Goal: Transaction & Acquisition: Subscribe to service/newsletter

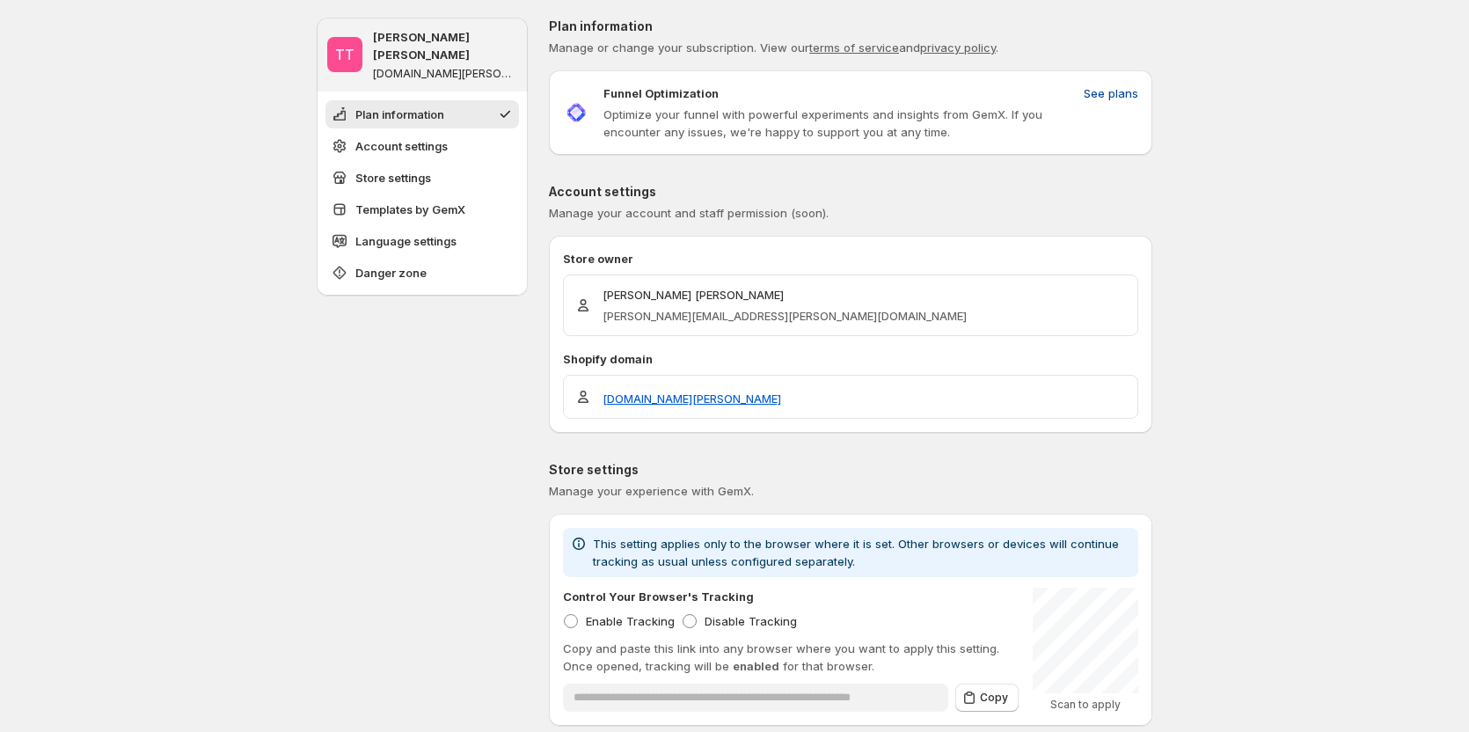
click at [1125, 87] on span "See plans" at bounding box center [1111, 93] width 55 height 18
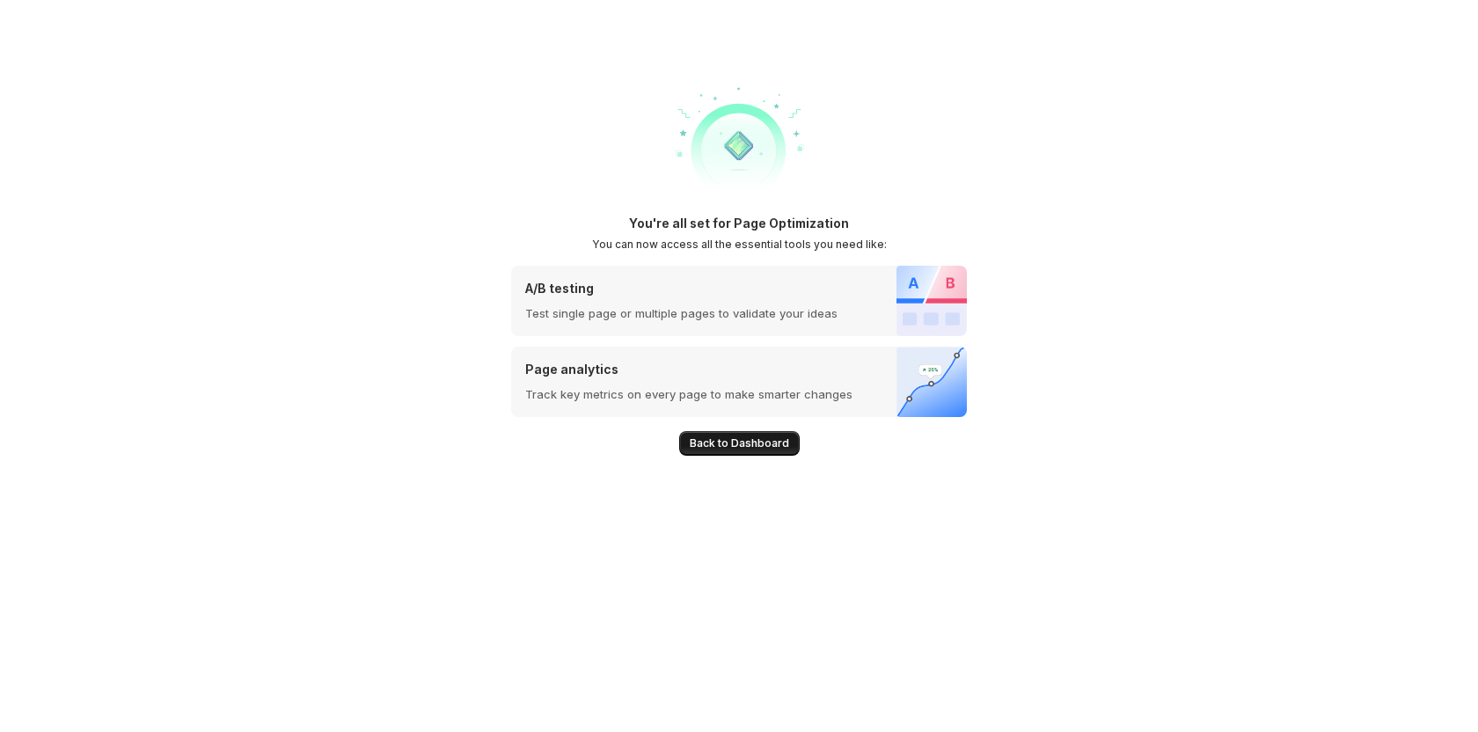
click at [717, 450] on button "Back to Dashboard" at bounding box center [739, 443] width 121 height 25
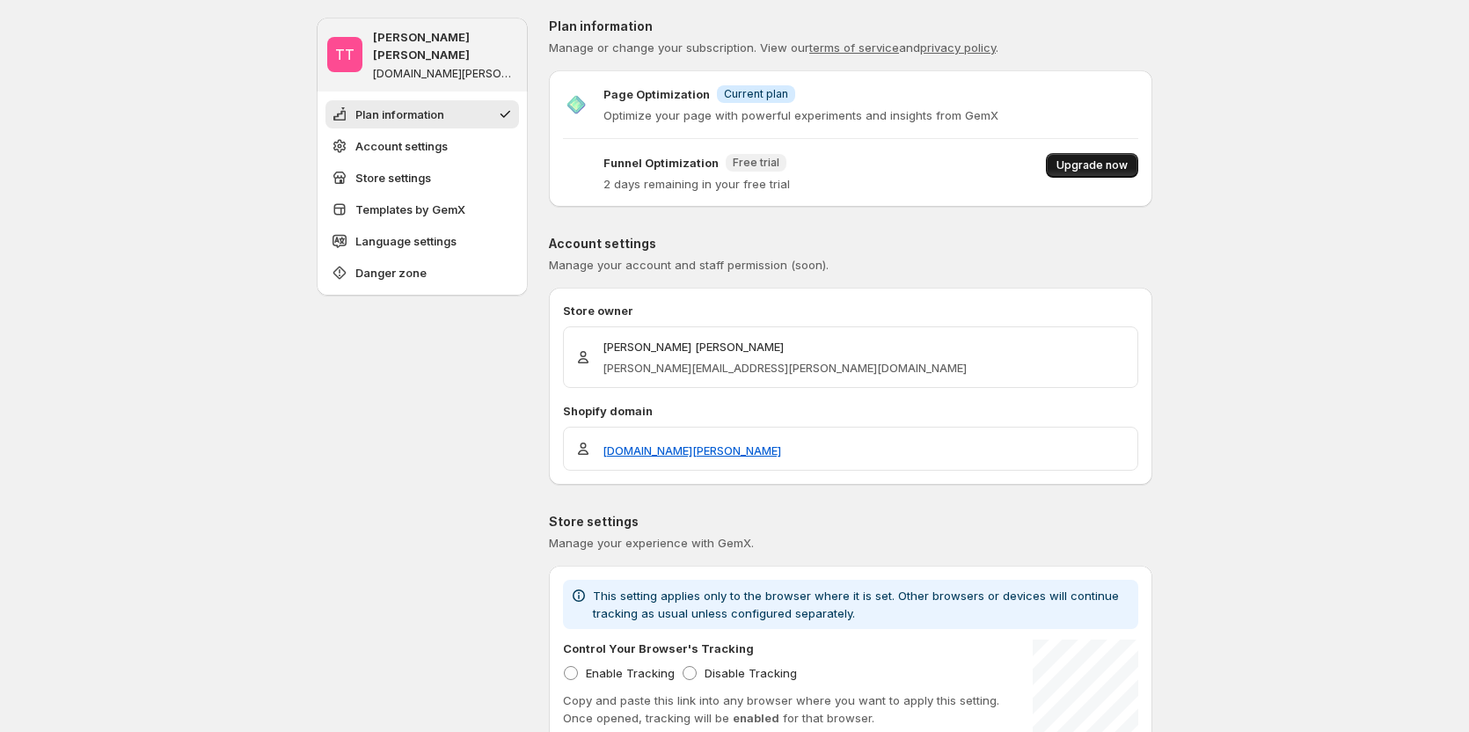
click at [1100, 165] on span "Upgrade now" at bounding box center [1091, 165] width 71 height 14
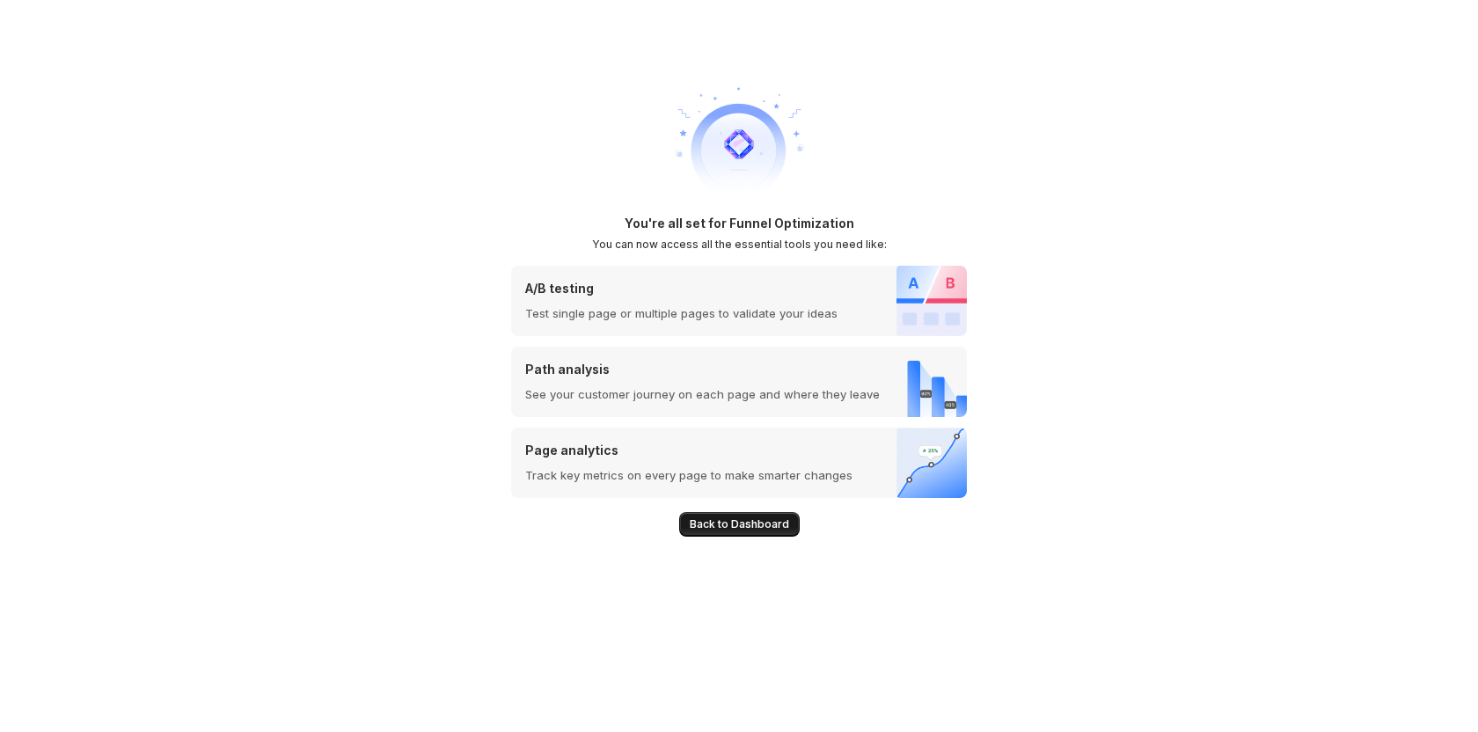
click at [743, 520] on span "Back to Dashboard" at bounding box center [739, 524] width 99 height 14
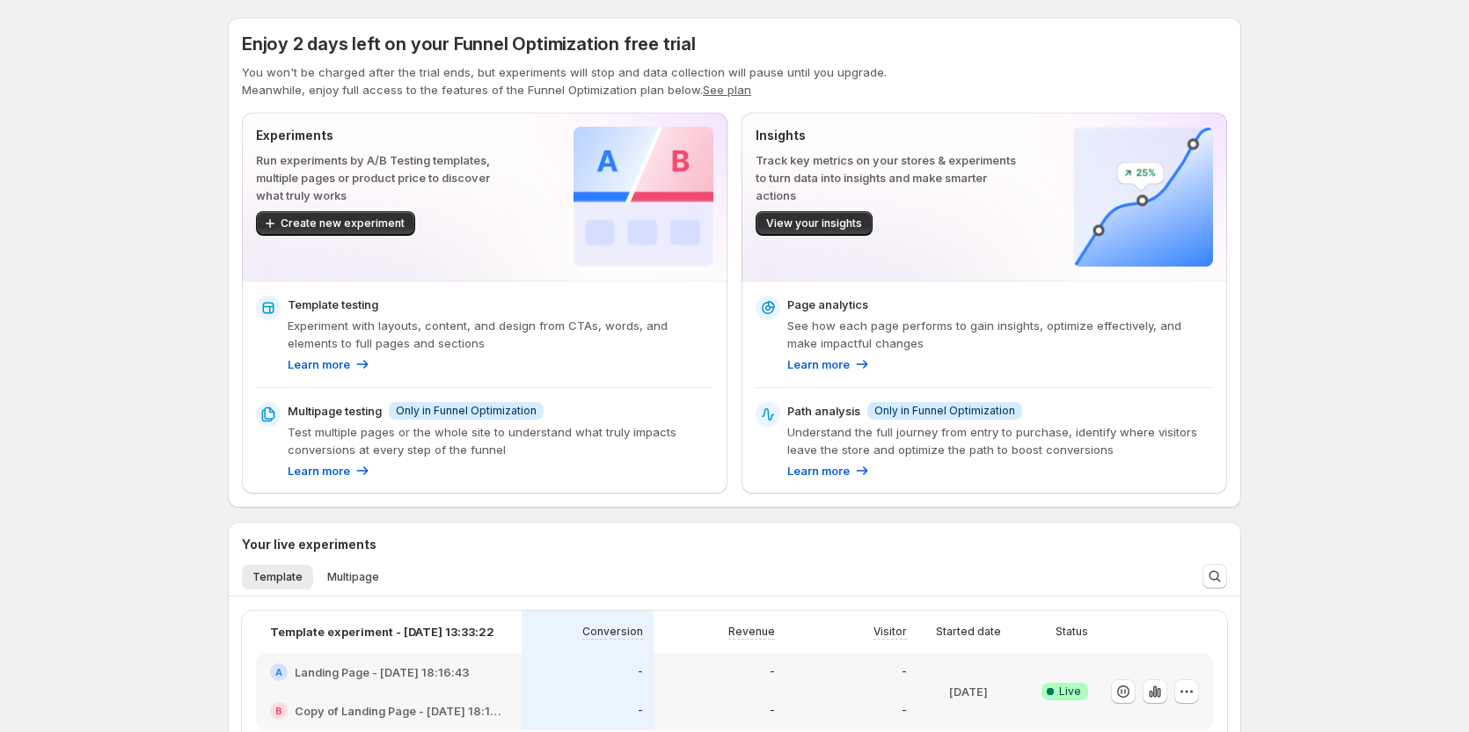
click at [207, 143] on div "Enjoy 2 days left on your Funnel Optimization free trial You won't be charged a…" at bounding box center [734, 623] width 1469 height 1247
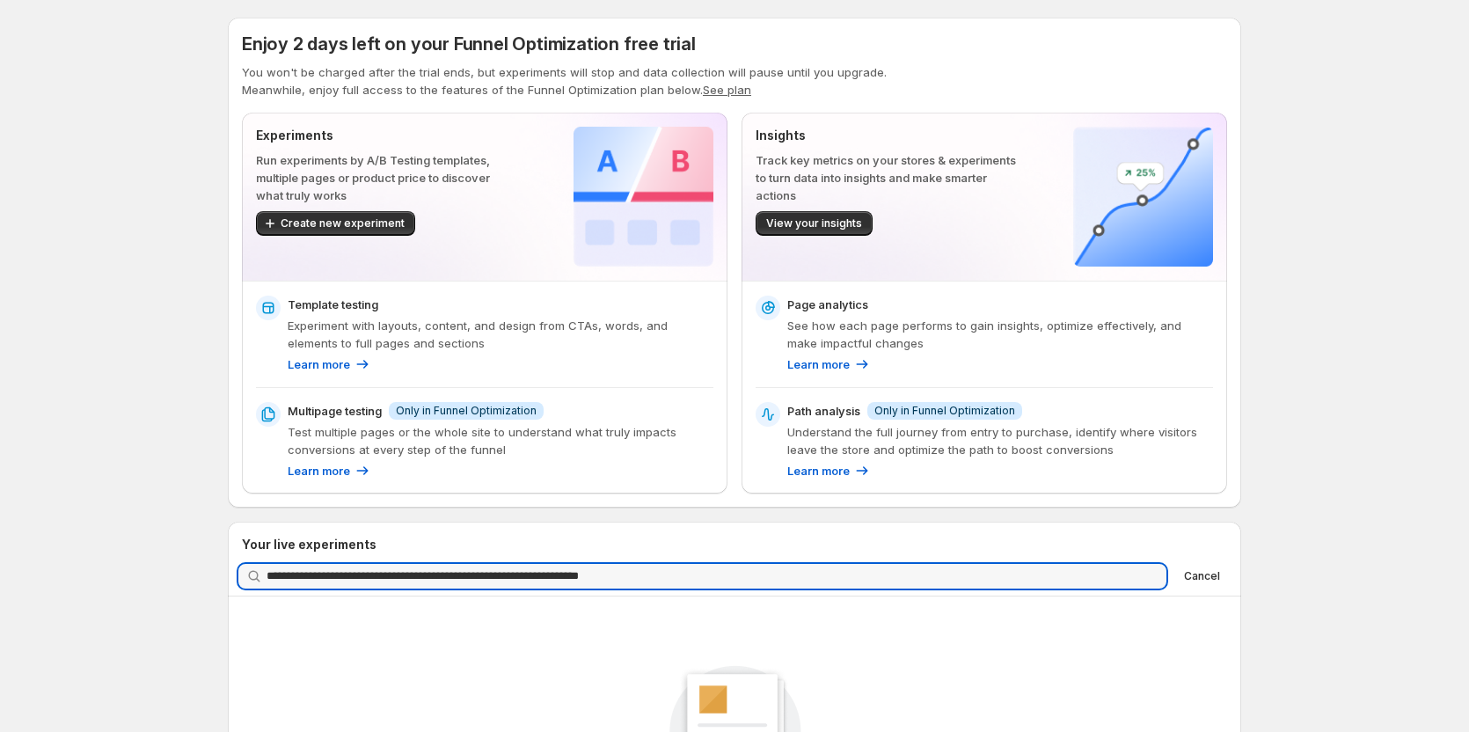
type input "**********"
click at [1143, 574] on icon "button" at bounding box center [1147, 576] width 18 height 18
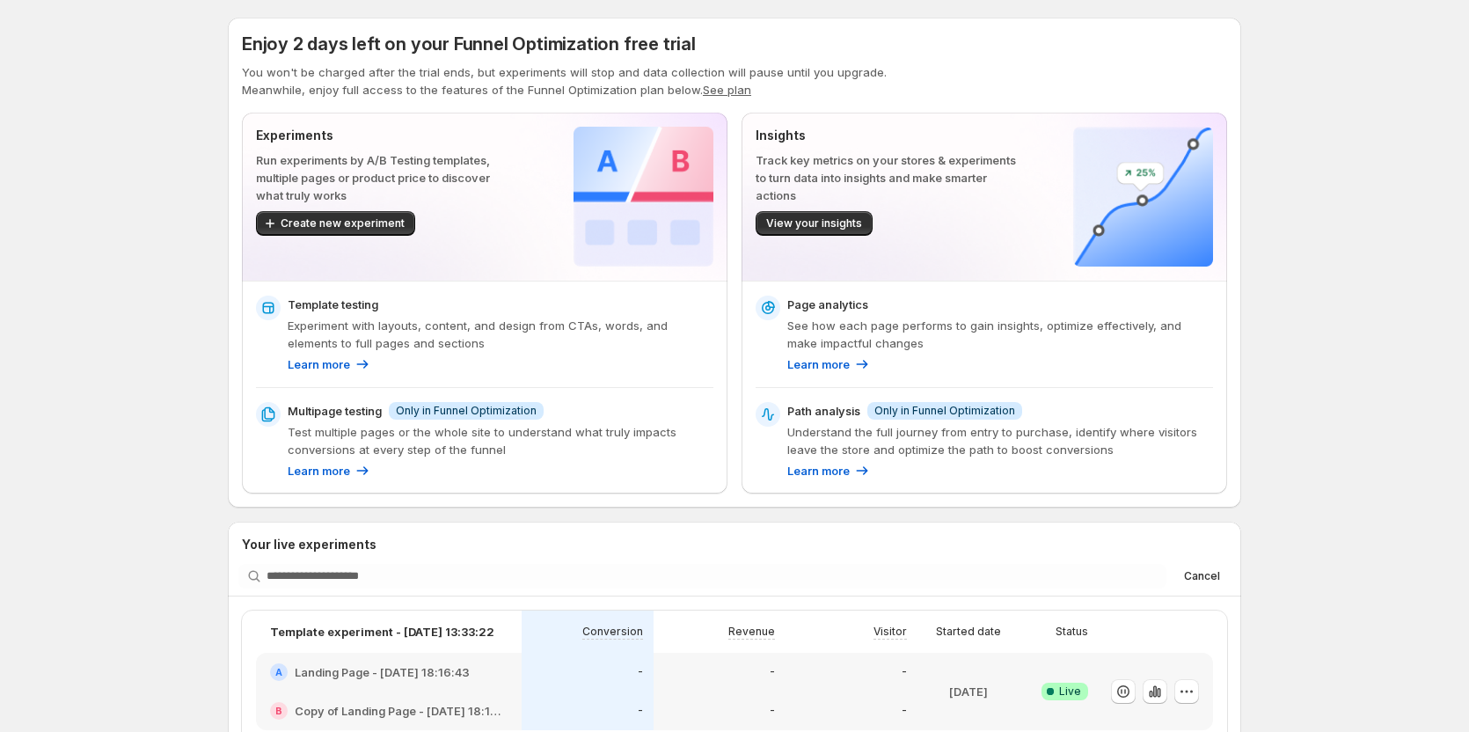
click at [1323, 237] on div "Enjoy 2 days left on your Funnel Optimization free trial You won't be charged a…" at bounding box center [734, 623] width 1469 height 1247
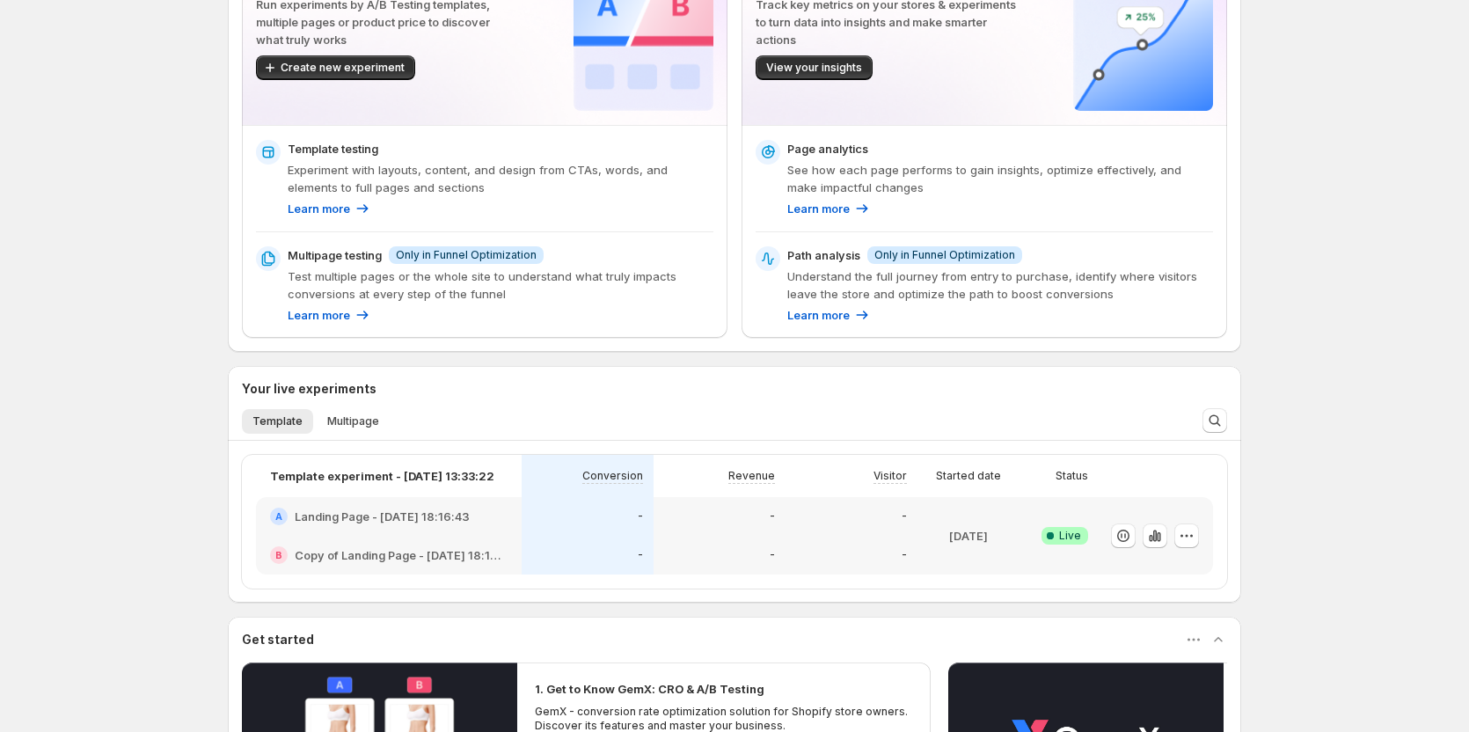
scroll to position [176, 0]
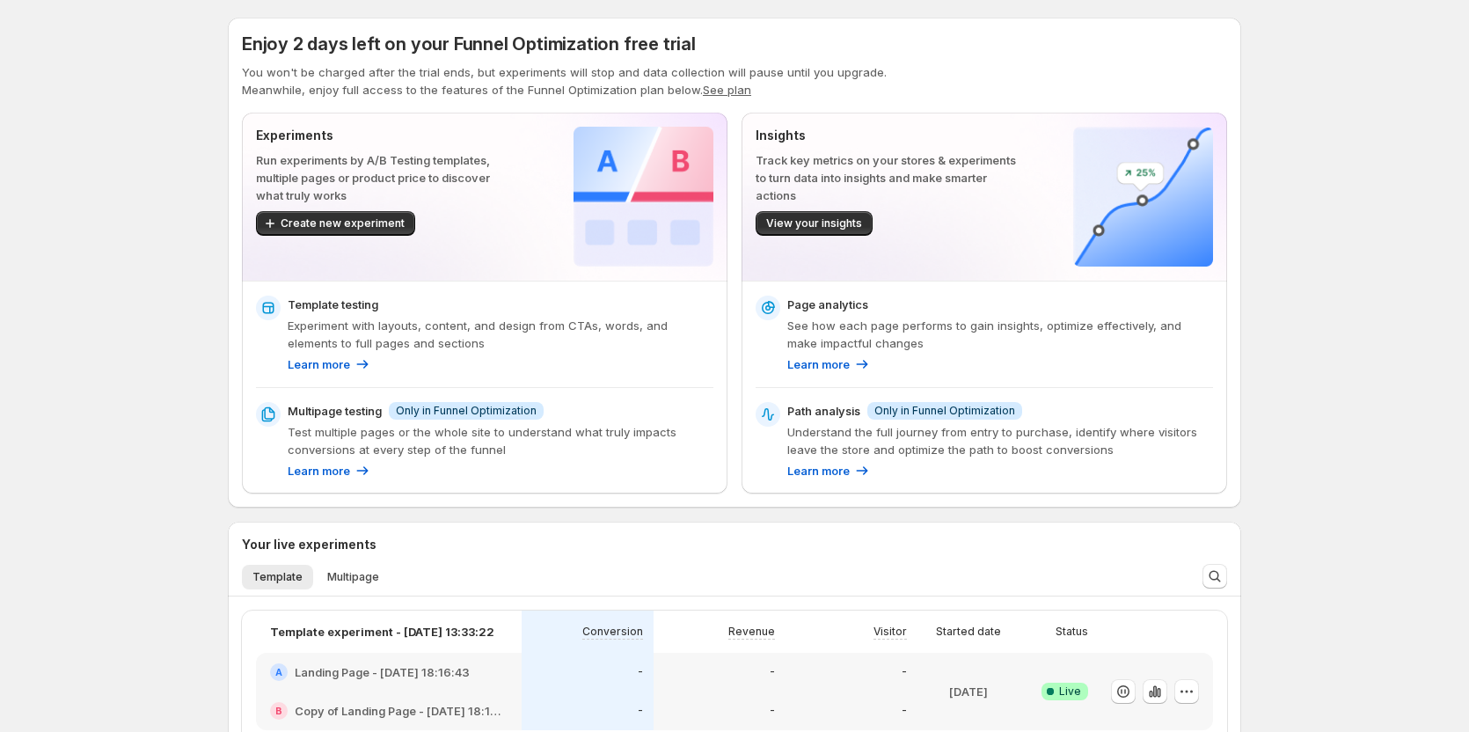
click at [150, 340] on div "Enjoy 2 days left on your Funnel Optimization free trial You won't be charged a…" at bounding box center [734, 623] width 1469 height 1247
click at [168, 153] on div "Enjoy 2 days left on your Funnel Optimization free trial You won't be charged a…" at bounding box center [734, 623] width 1469 height 1247
click at [168, 208] on div "Enjoy 2 days left on your Funnel Optimization free trial You won't be charged a…" at bounding box center [734, 623] width 1469 height 1247
